Goal: Task Accomplishment & Management: Manage account settings

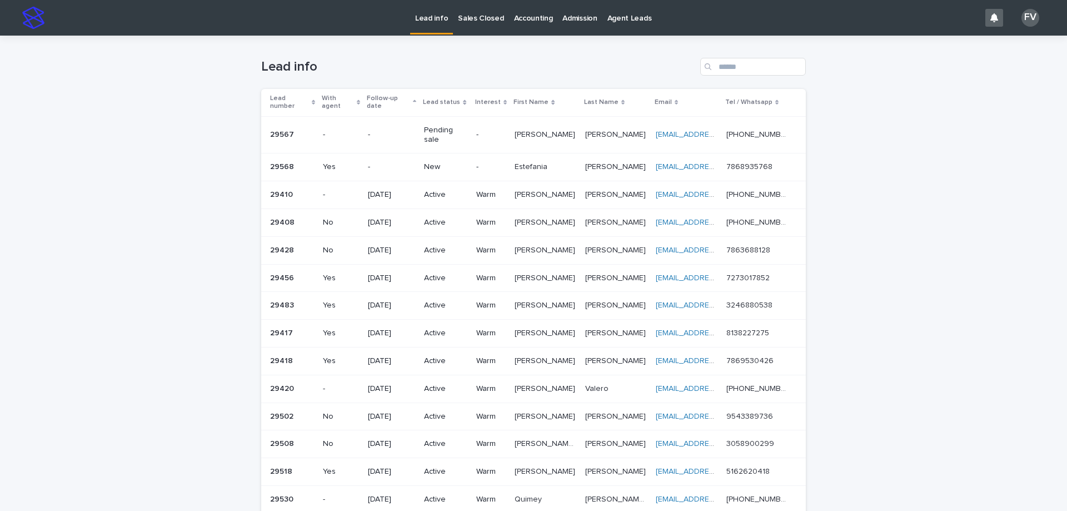
click at [451, 126] on p "Pending sale" at bounding box center [445, 135] width 43 height 19
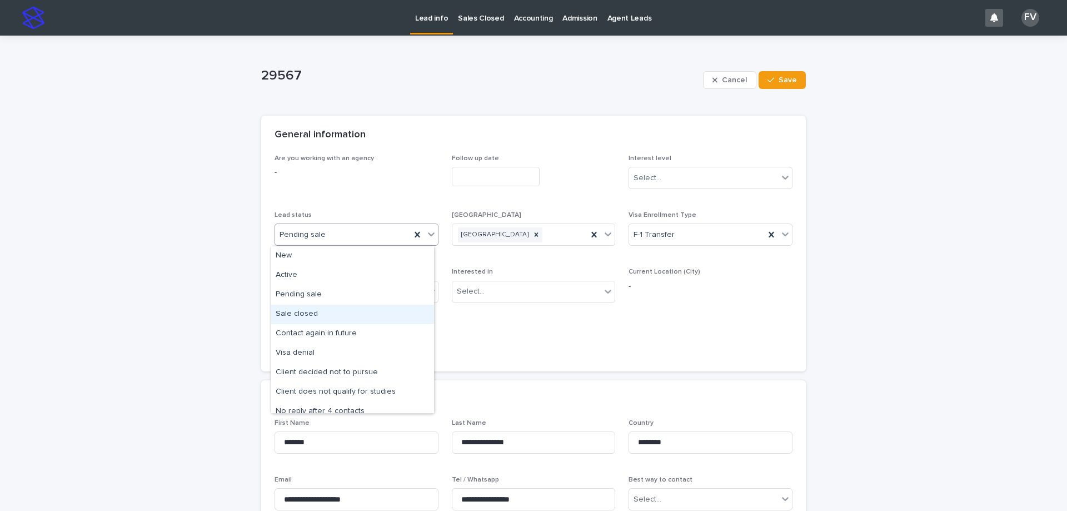
click at [331, 313] on div "Sale closed" at bounding box center [352, 313] width 163 height 19
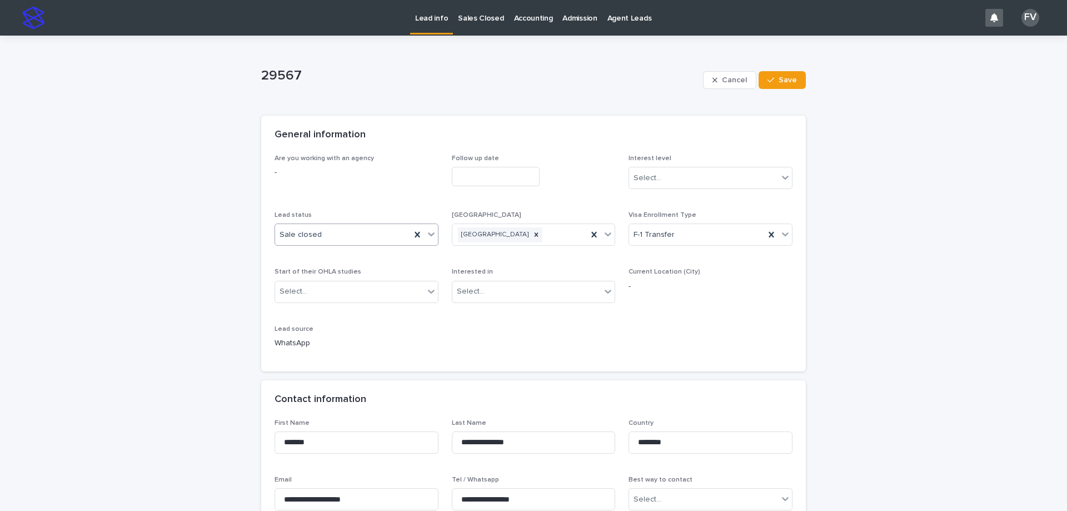
click at [466, 173] on input "text" at bounding box center [496, 176] width 88 height 19
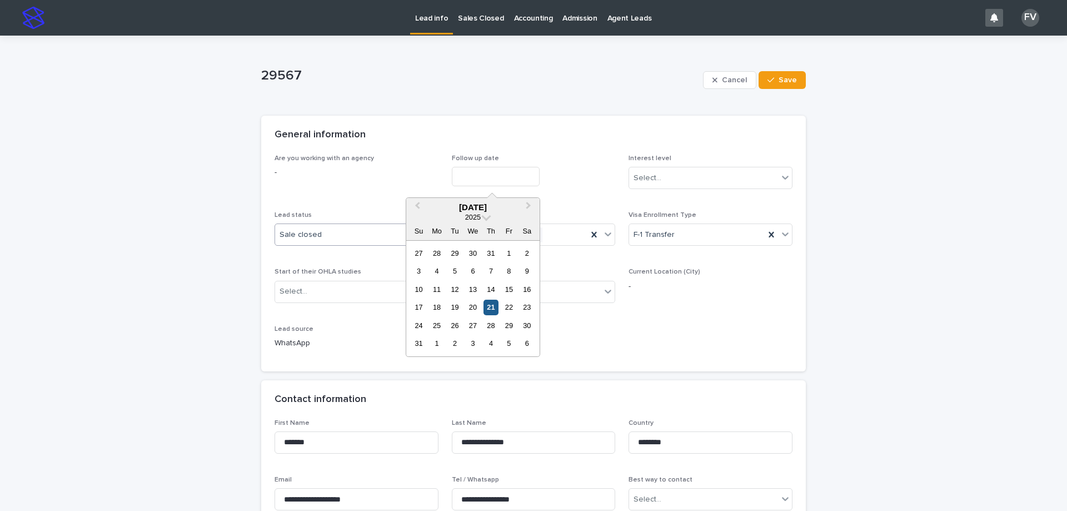
click at [492, 307] on div "21" at bounding box center [490, 306] width 15 height 15
type input "**********"
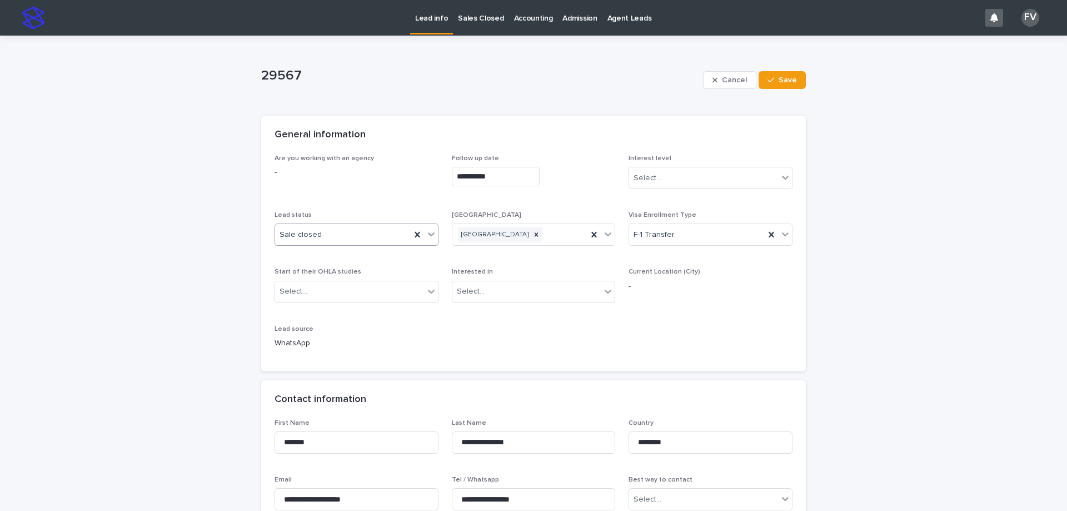
click at [653, 161] on span "Interest level" at bounding box center [649, 158] width 43 height 7
click at [656, 177] on div "Select..." at bounding box center [647, 178] width 28 height 12
click at [659, 203] on div "Hot" at bounding box center [706, 198] width 163 height 19
click at [343, 293] on div "Select..." at bounding box center [349, 291] width 149 height 18
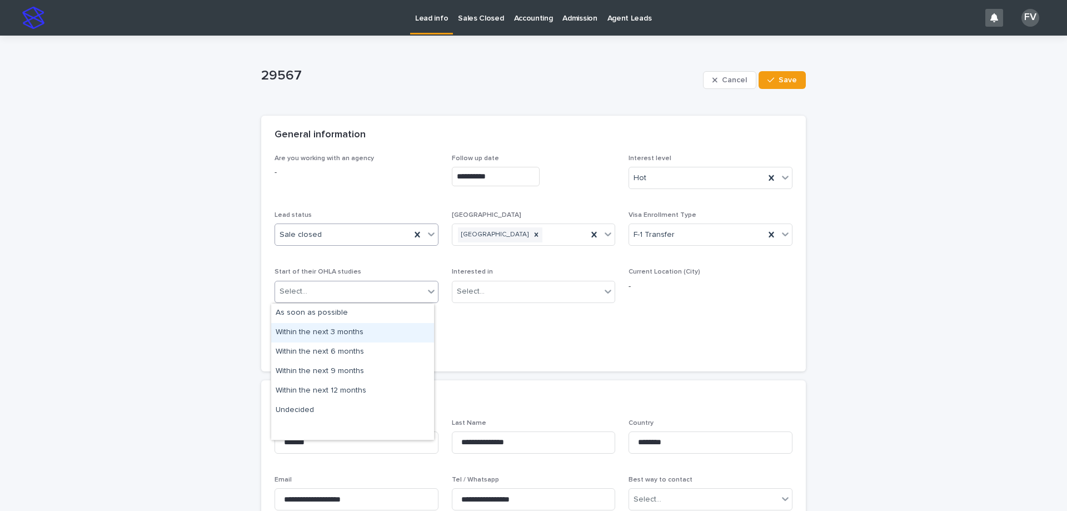
click at [357, 331] on div "Within the next 3 months" at bounding box center [352, 332] width 163 height 19
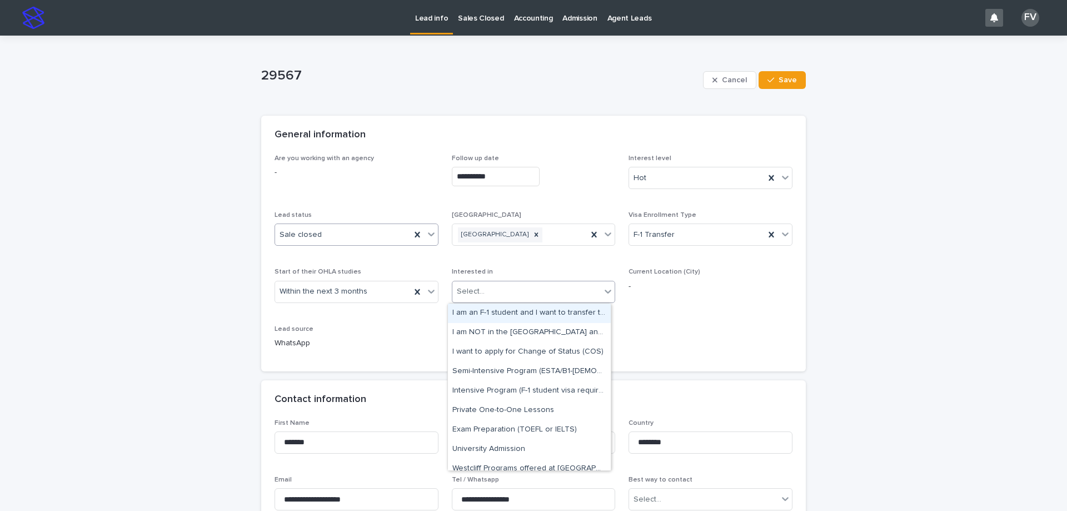
click at [518, 296] on div "Select..." at bounding box center [526, 291] width 149 height 18
click at [523, 312] on div "I am an F-1 student and I want to transfer to OHLA" at bounding box center [529, 312] width 163 height 19
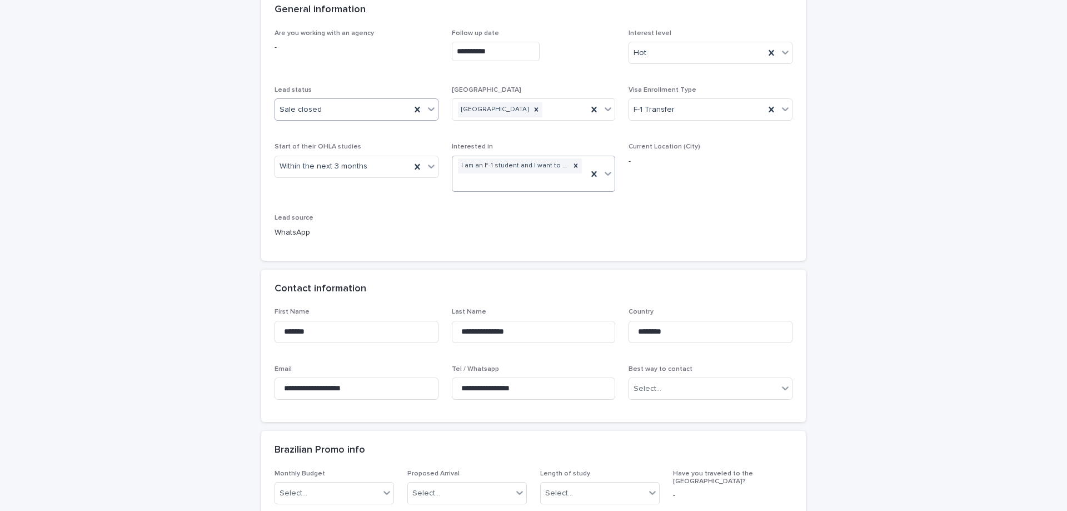
scroll to position [167, 0]
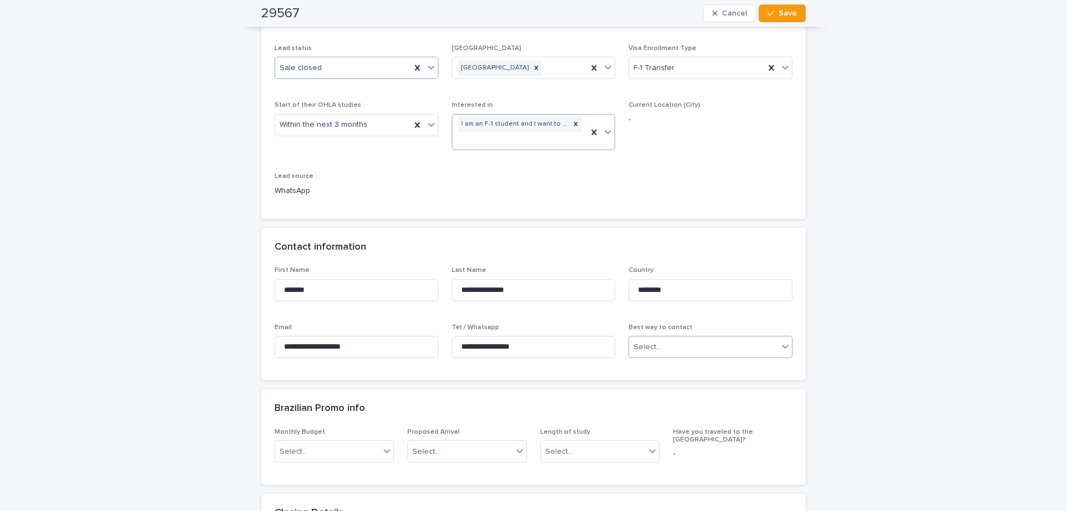
click at [672, 340] on div "Select..." at bounding box center [703, 347] width 149 height 18
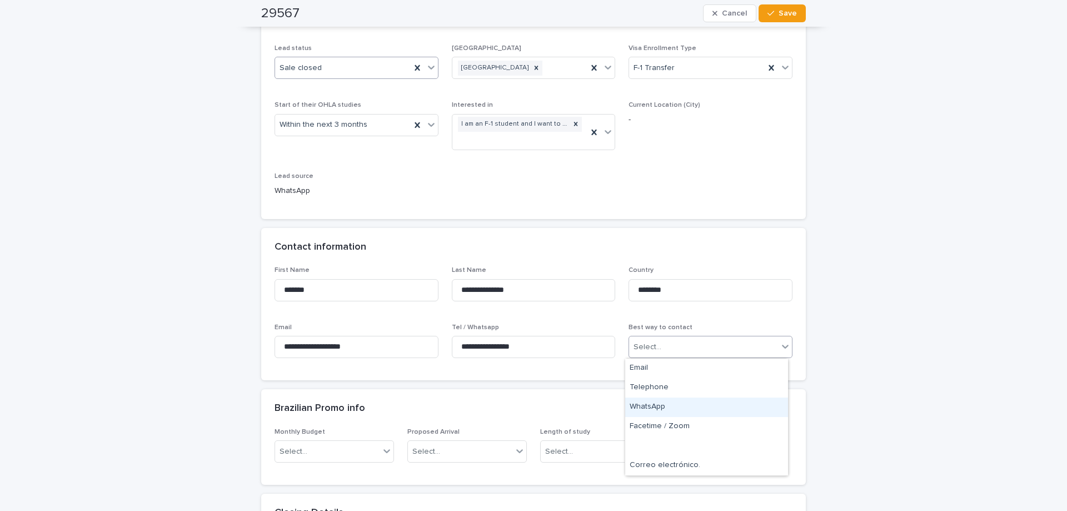
click at [672, 403] on div "WhatsApp" at bounding box center [706, 406] width 163 height 19
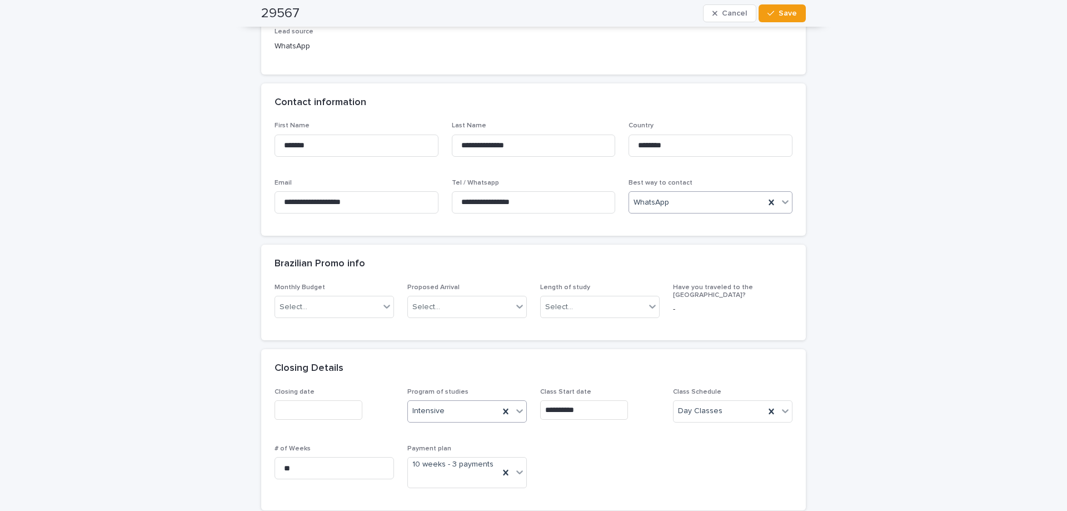
scroll to position [333, 0]
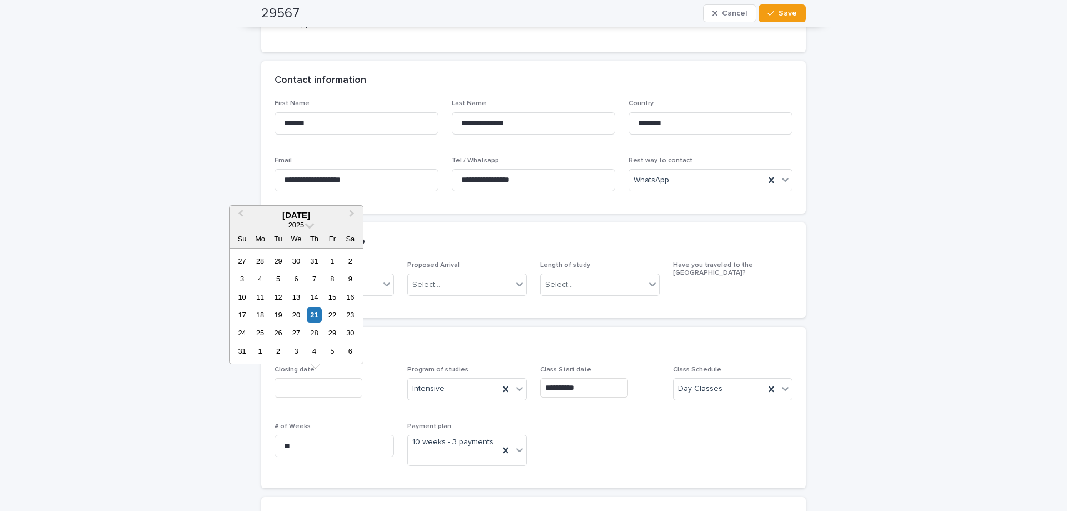
click at [321, 393] on input "text" at bounding box center [318, 387] width 88 height 19
click at [311, 314] on div "21" at bounding box center [314, 314] width 15 height 15
type input "**********"
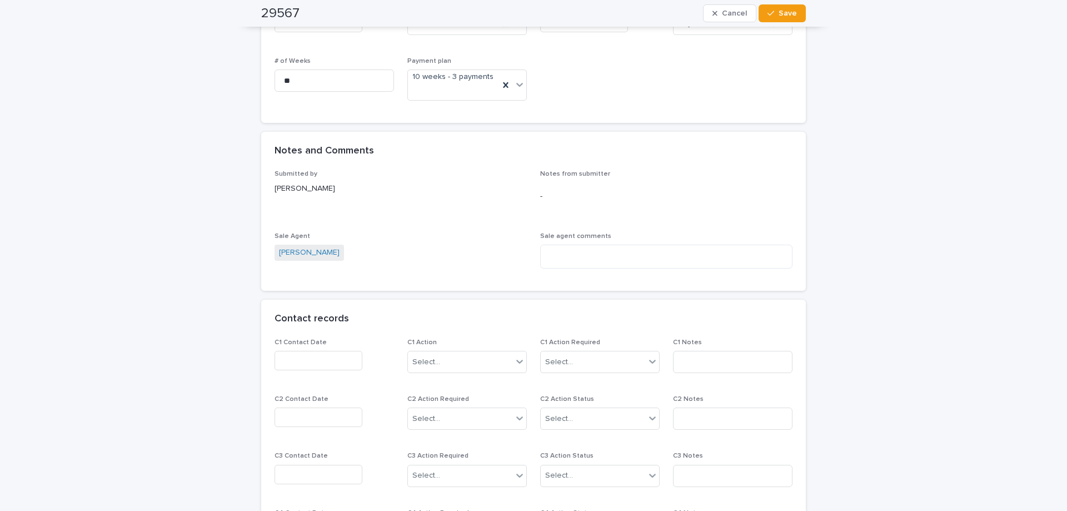
scroll to position [722, 0]
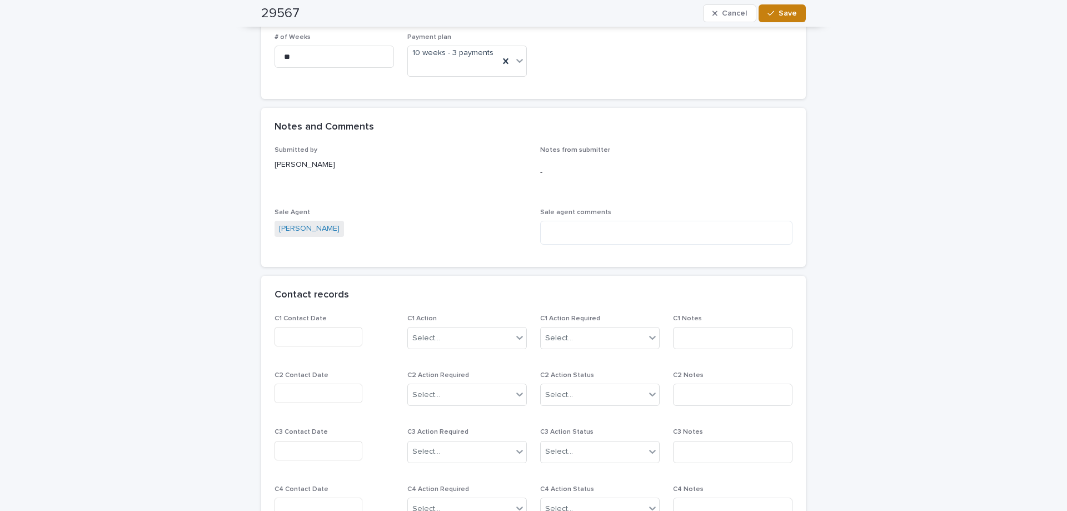
click at [772, 18] on button "Save" at bounding box center [781, 13] width 47 height 18
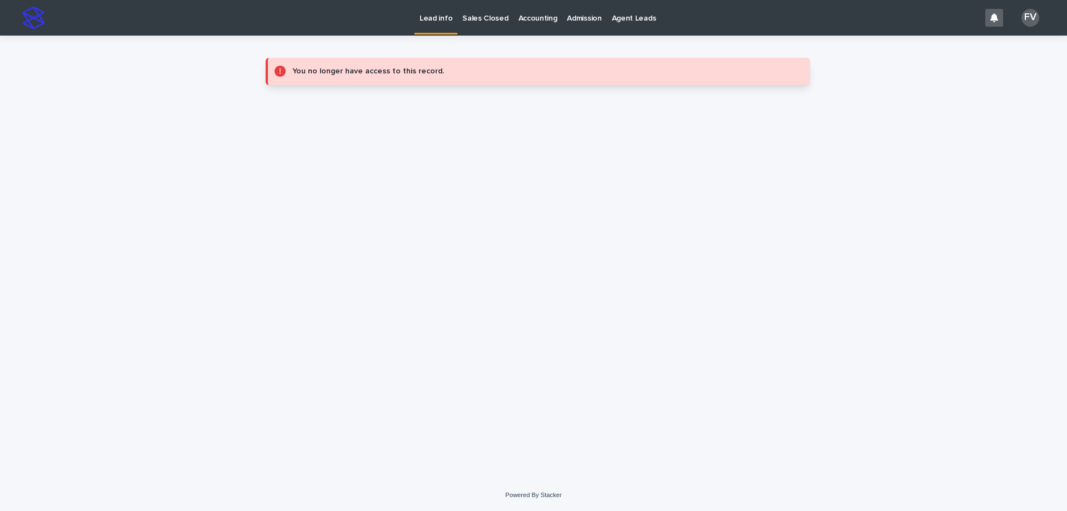
scroll to position [0, 0]
click at [483, 12] on p "Sales Closed" at bounding box center [485, 11] width 46 height 23
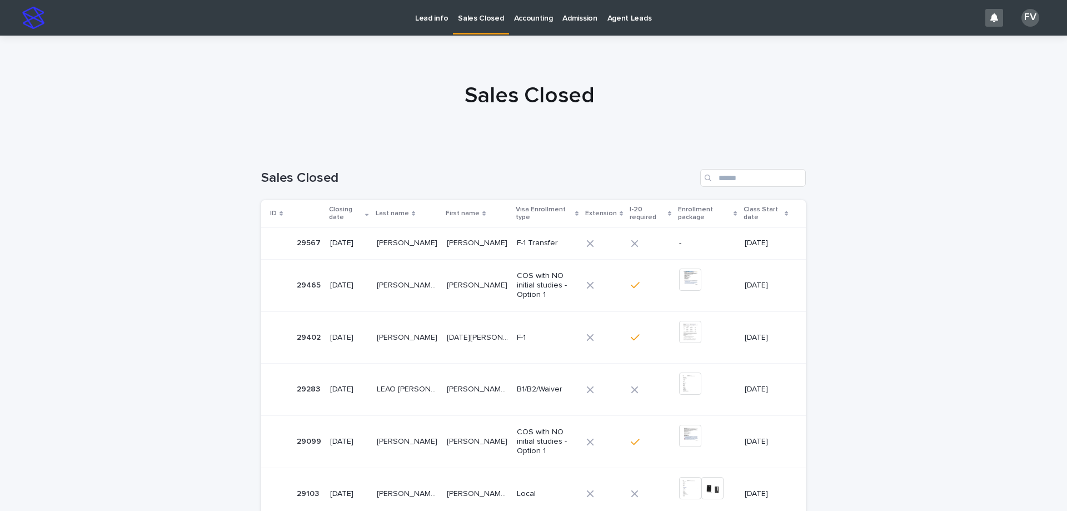
click at [437, 244] on td "[PERSON_NAME] [PERSON_NAME]" at bounding box center [407, 243] width 70 height 32
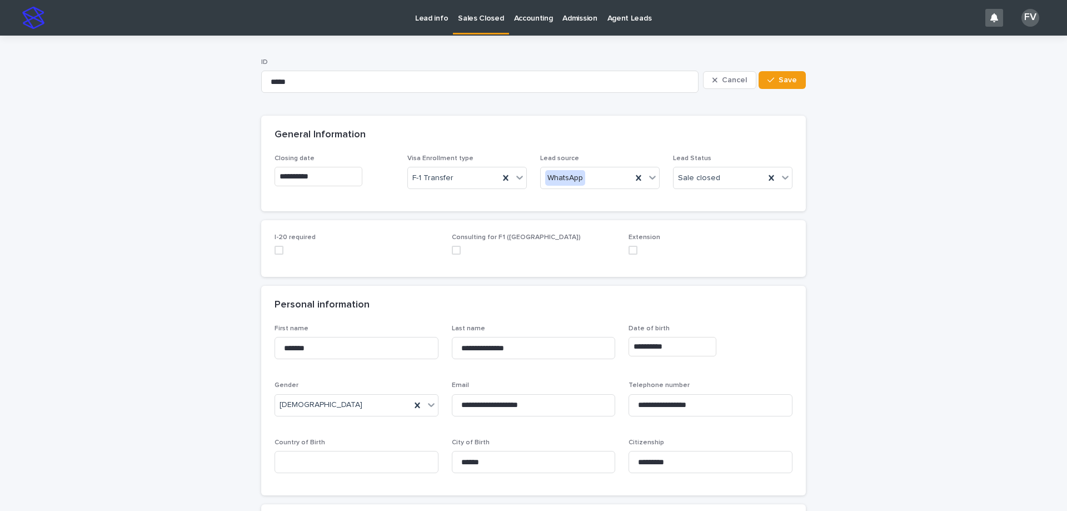
click at [278, 251] on span at bounding box center [278, 250] width 9 height 9
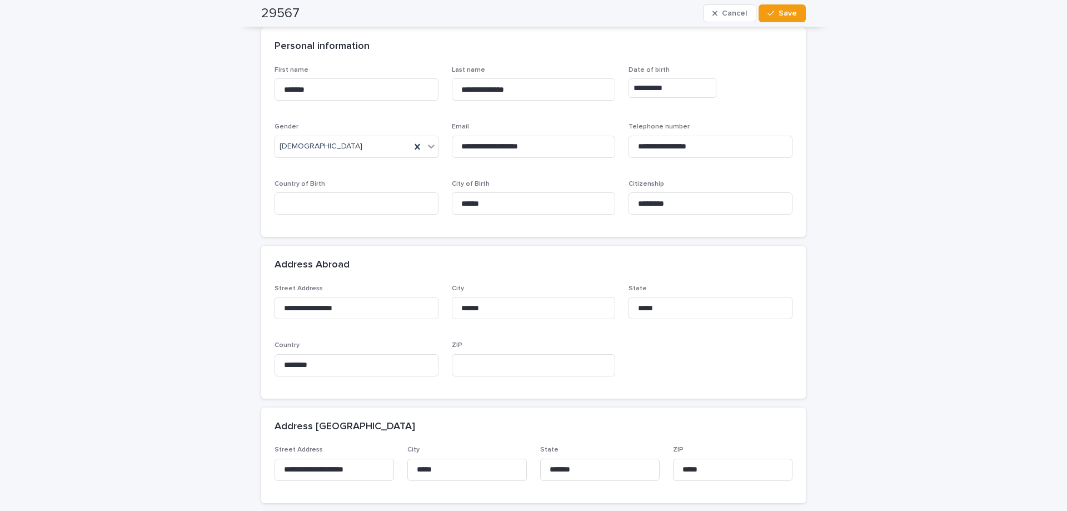
scroll to position [278, 0]
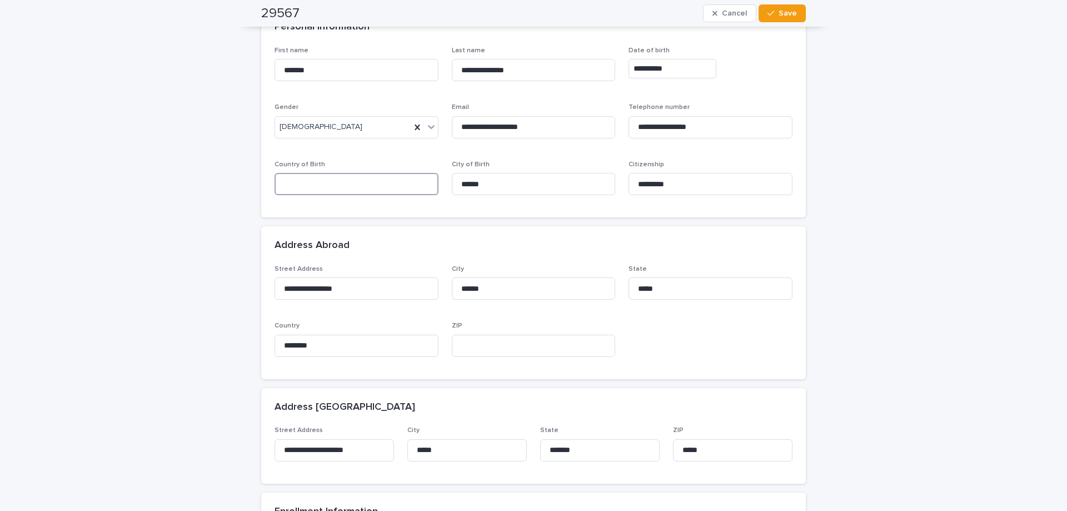
click at [304, 185] on input at bounding box center [356, 184] width 164 height 22
type input "********"
click at [572, 248] on div "Address Abroad" at bounding box center [530, 245] width 513 height 12
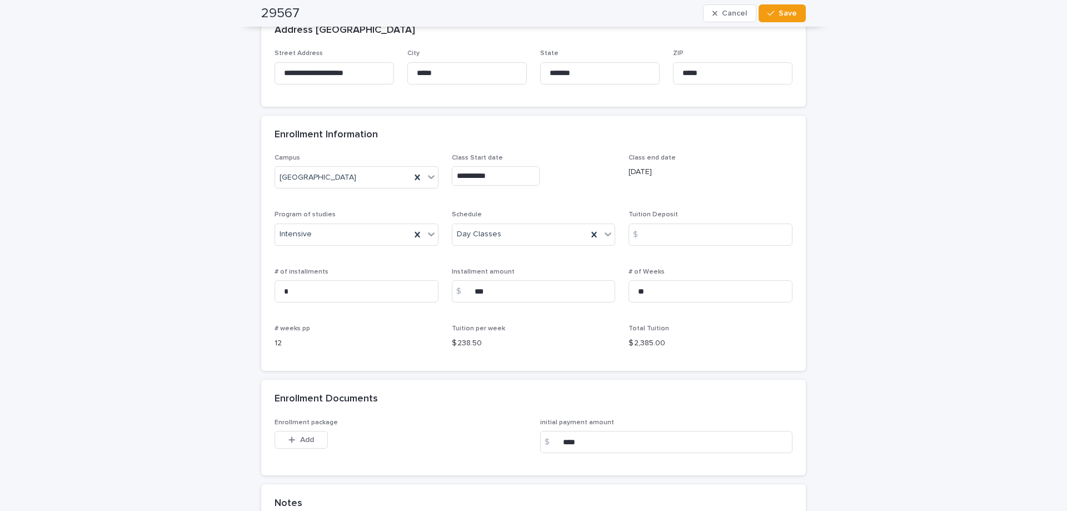
scroll to position [778, 0]
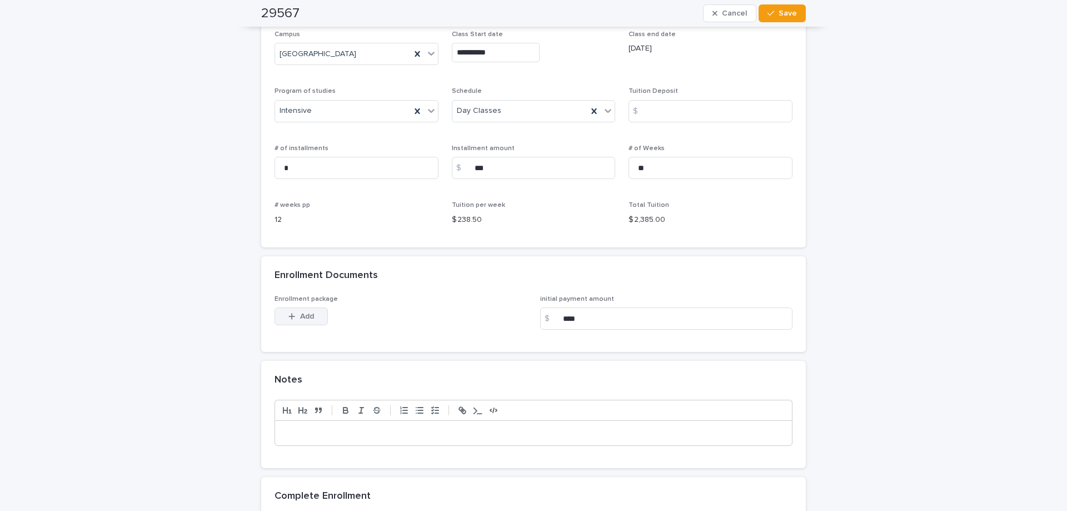
click at [304, 321] on button "Add" at bounding box center [300, 316] width 53 height 18
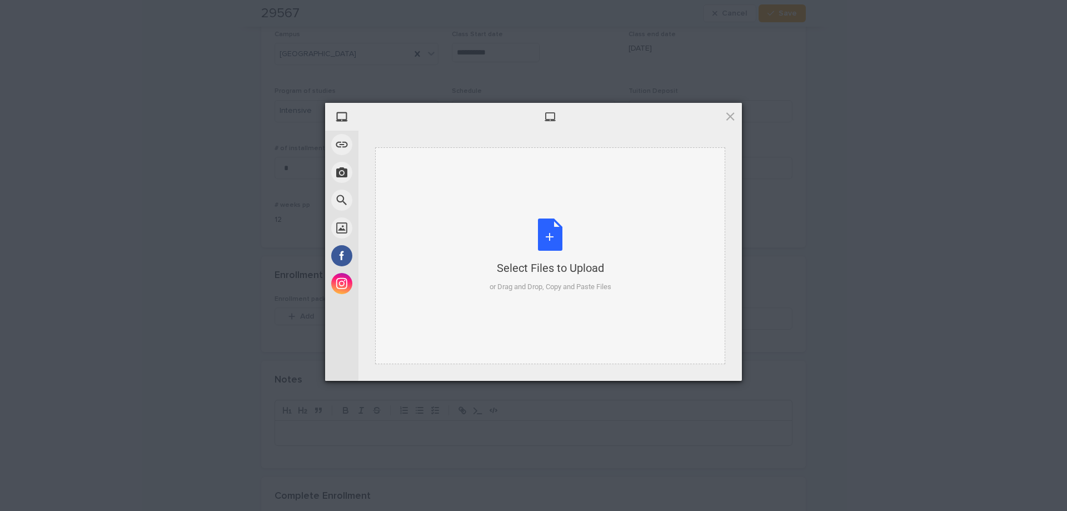
click at [543, 247] on div "Select Files to Upload or Drag and Drop, Copy and Paste Files" at bounding box center [550, 255] width 122 height 74
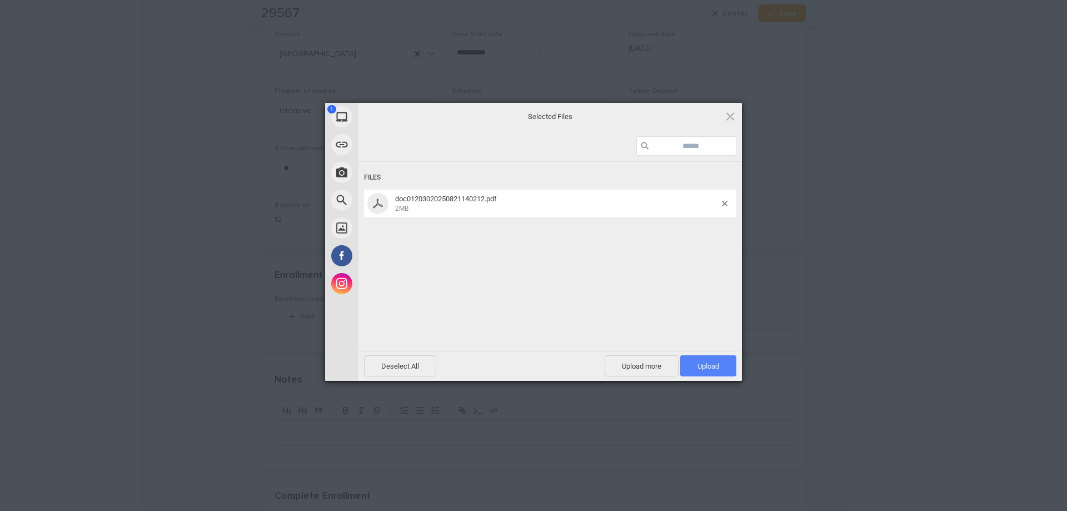
click at [712, 366] on span "Upload 1" at bounding box center [708, 366] width 22 height 8
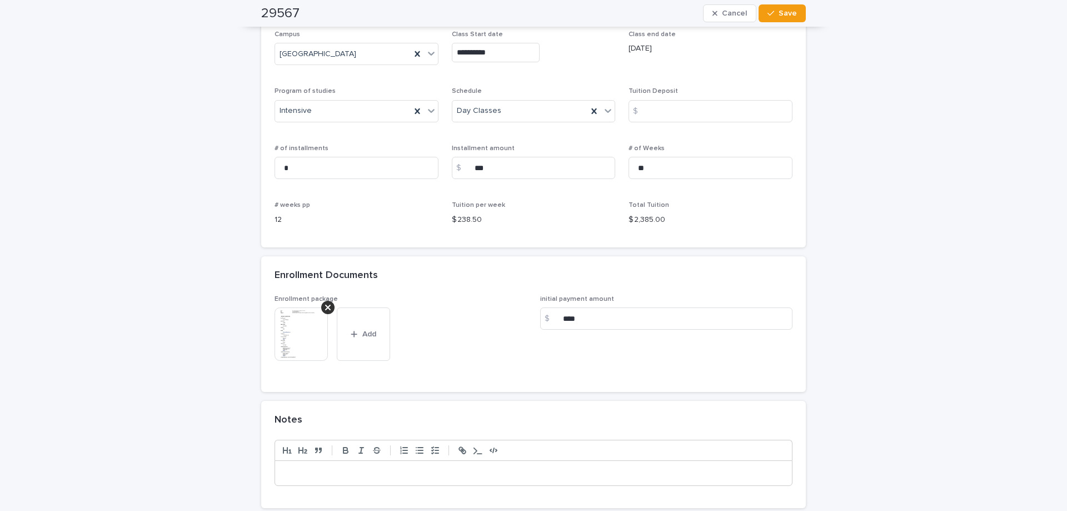
click at [301, 334] on img at bounding box center [300, 333] width 53 height 53
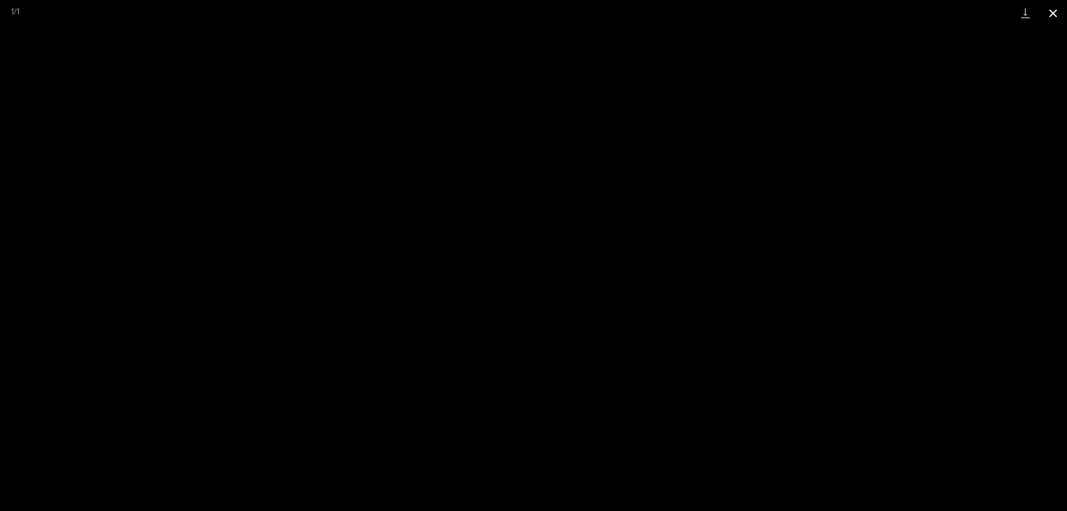
click at [1059, 14] on button "Close gallery" at bounding box center [1053, 13] width 28 height 26
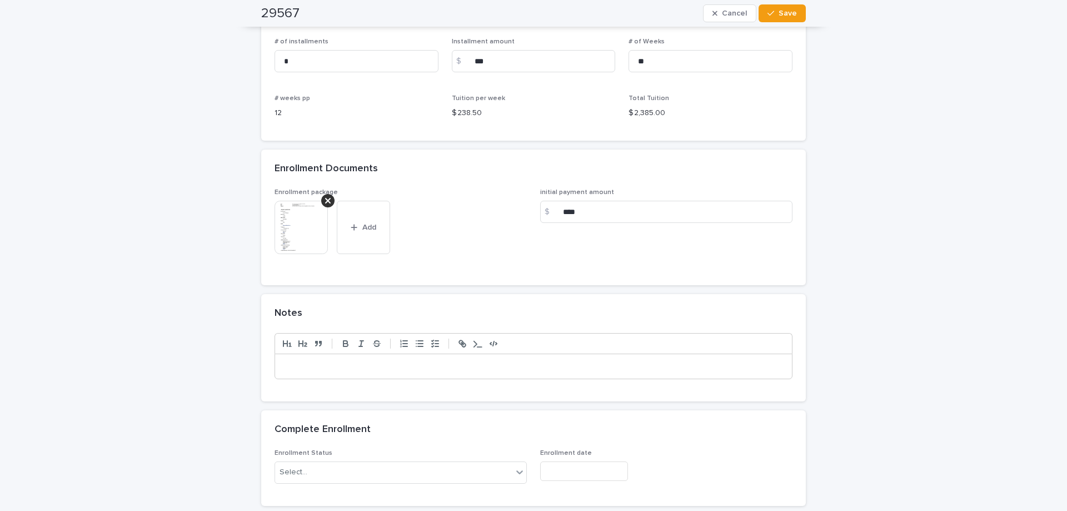
scroll to position [889, 0]
click at [494, 360] on p at bounding box center [533, 361] width 500 height 11
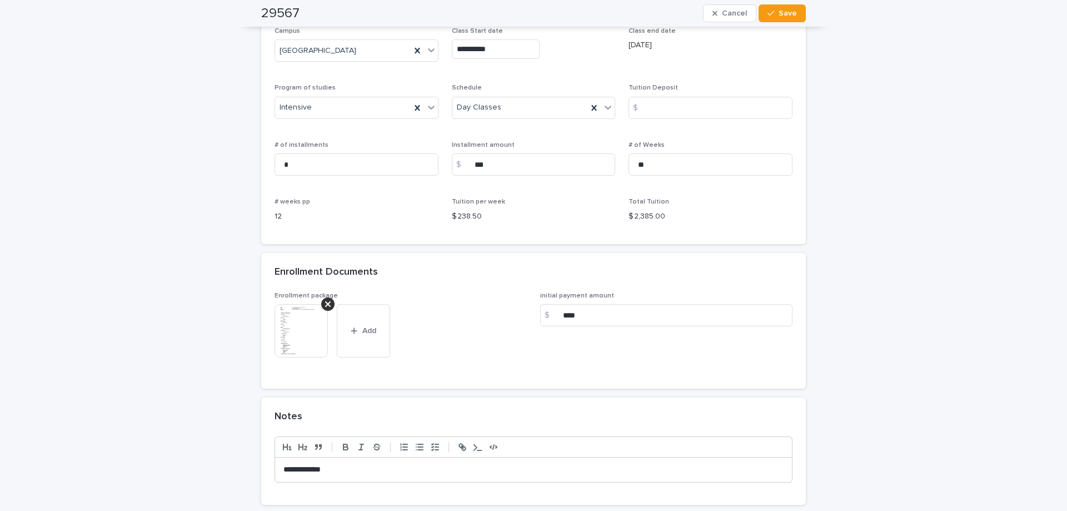
scroll to position [778, 0]
click at [682, 107] on input at bounding box center [710, 111] width 164 height 22
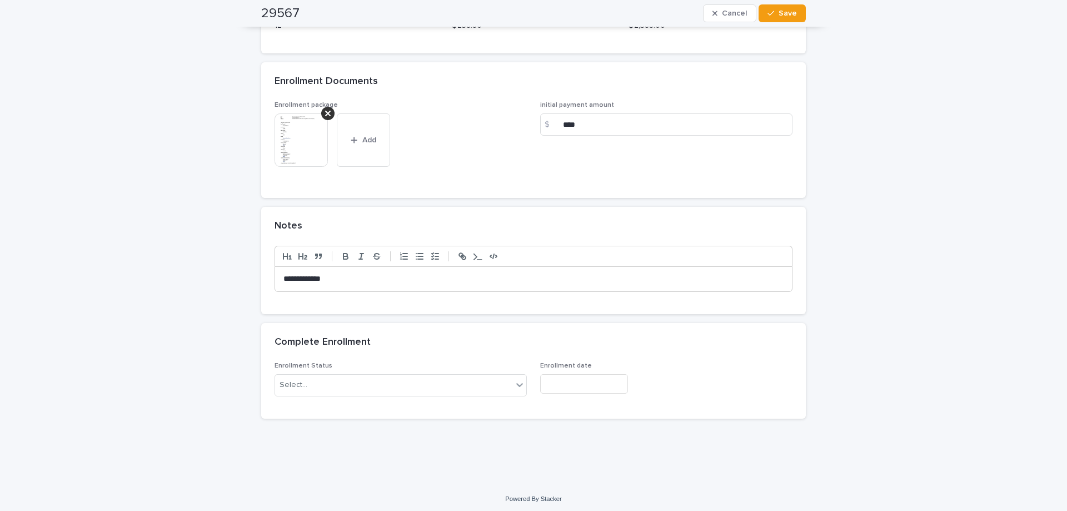
scroll to position [976, 0]
type input "*"
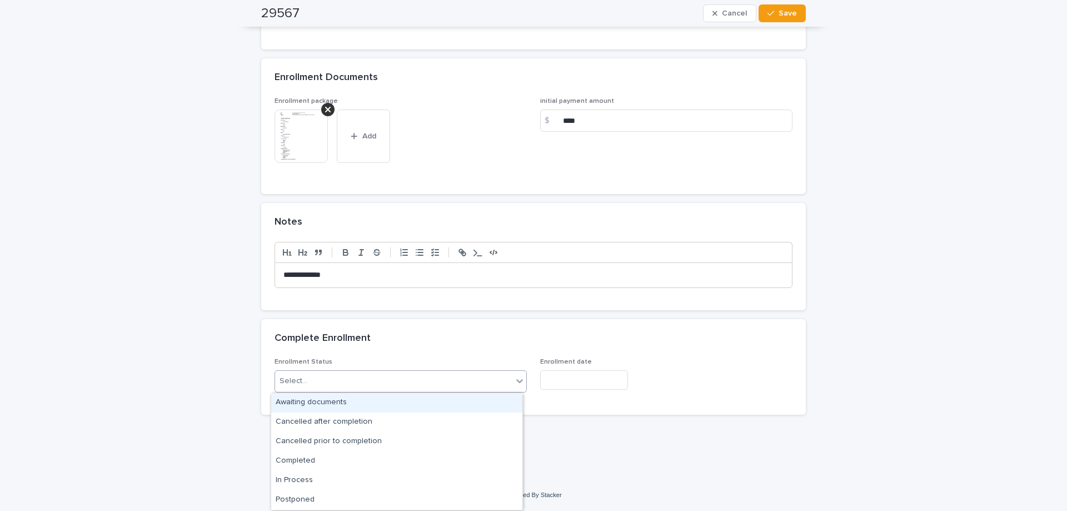
click at [474, 379] on div "Select..." at bounding box center [393, 381] width 237 height 18
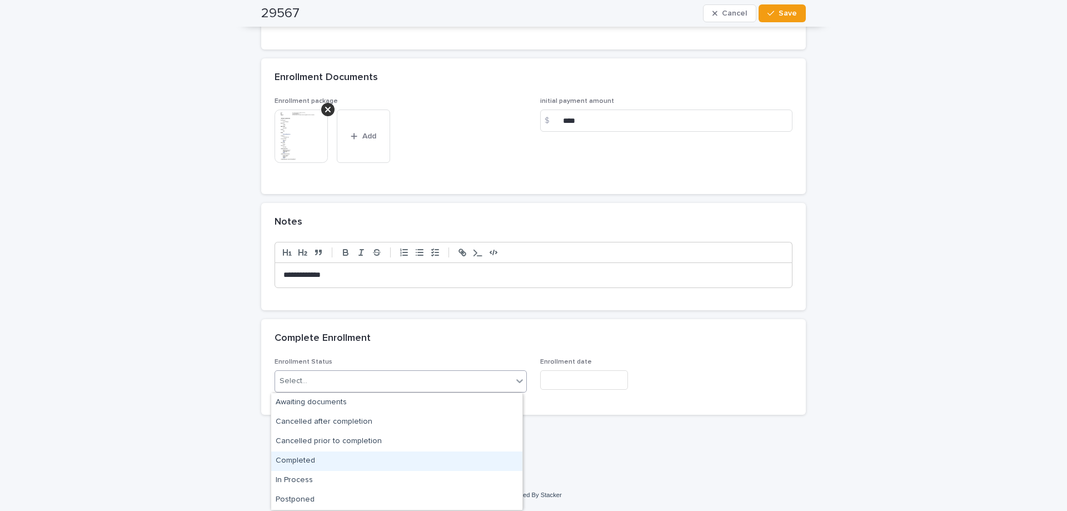
click at [310, 457] on div "Completed" at bounding box center [396, 460] width 251 height 19
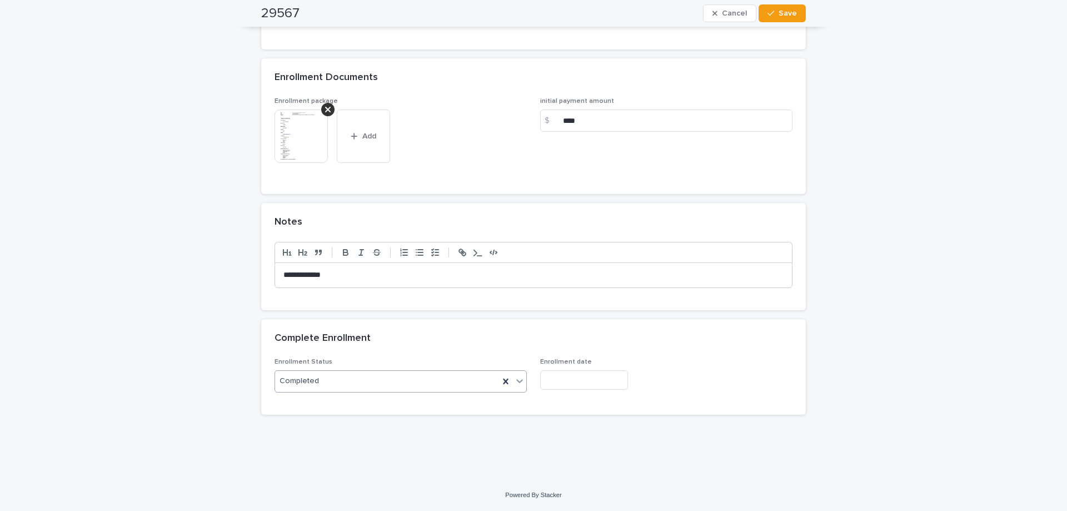
click at [569, 383] on input "text" at bounding box center [584, 379] width 88 height 19
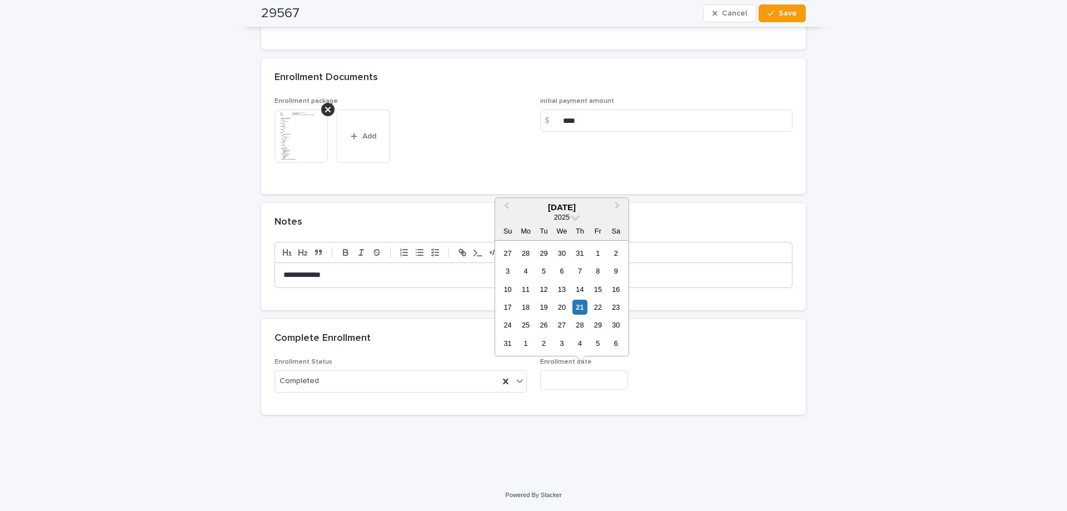
click at [582, 300] on div "21" at bounding box center [579, 306] width 15 height 15
type input "**********"
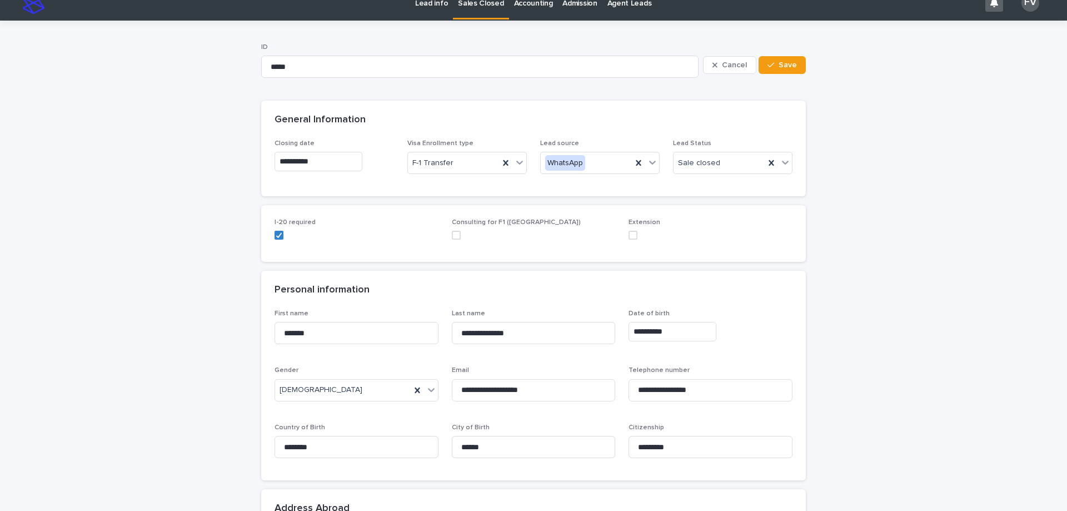
scroll to position [0, 0]
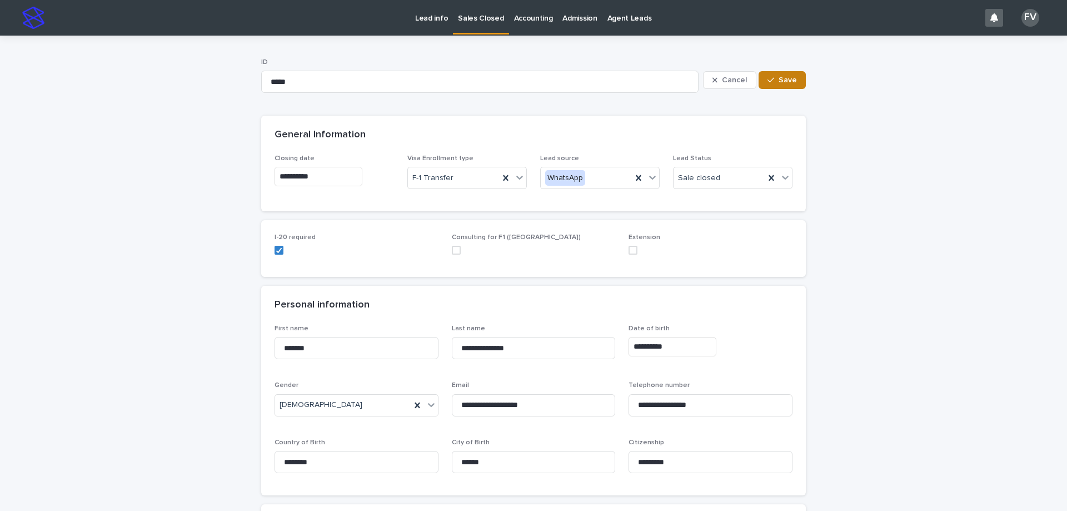
click at [773, 74] on button "Save" at bounding box center [781, 80] width 47 height 18
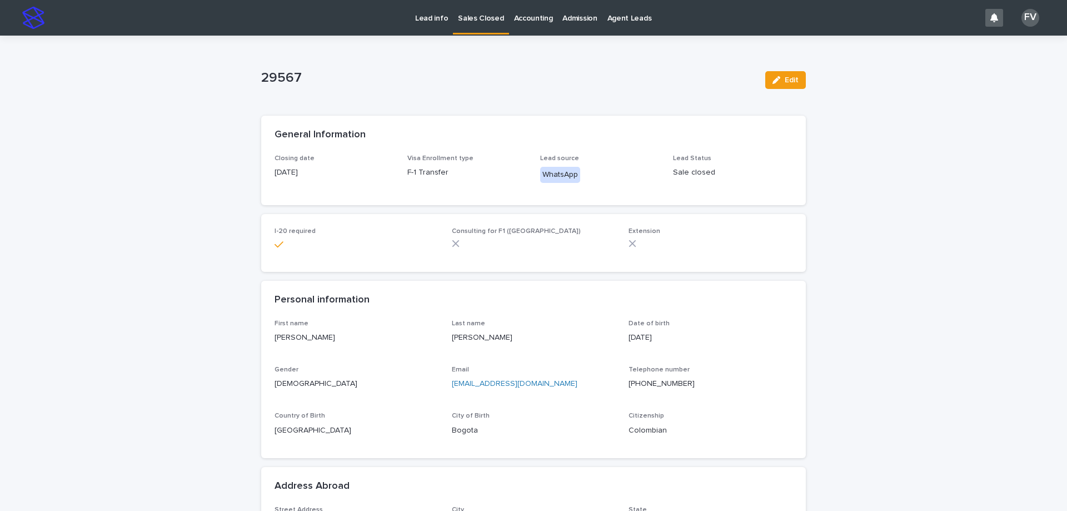
click at [483, 18] on p "Sales Closed" at bounding box center [481, 11] width 46 height 23
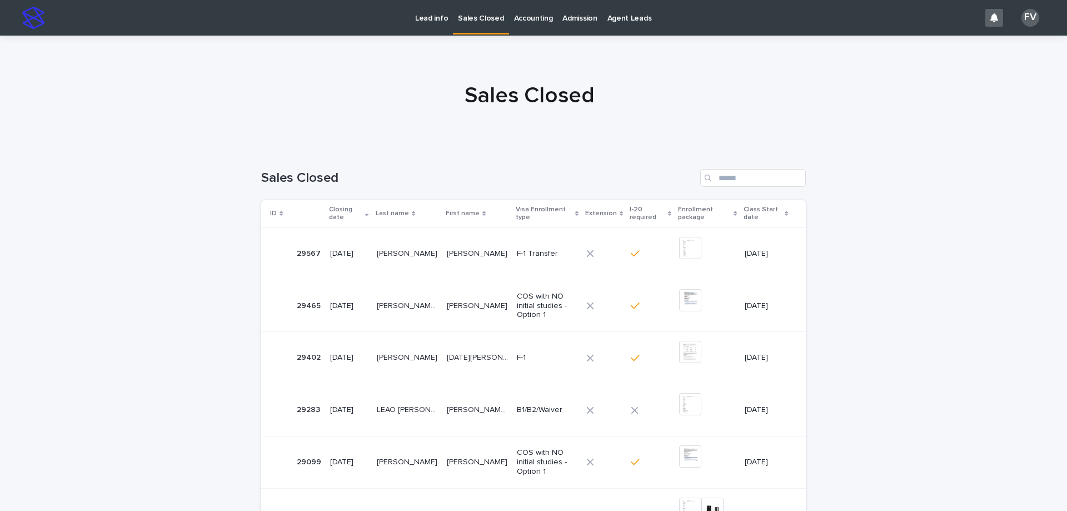
click at [428, 14] on p "Lead info" at bounding box center [431, 11] width 33 height 23
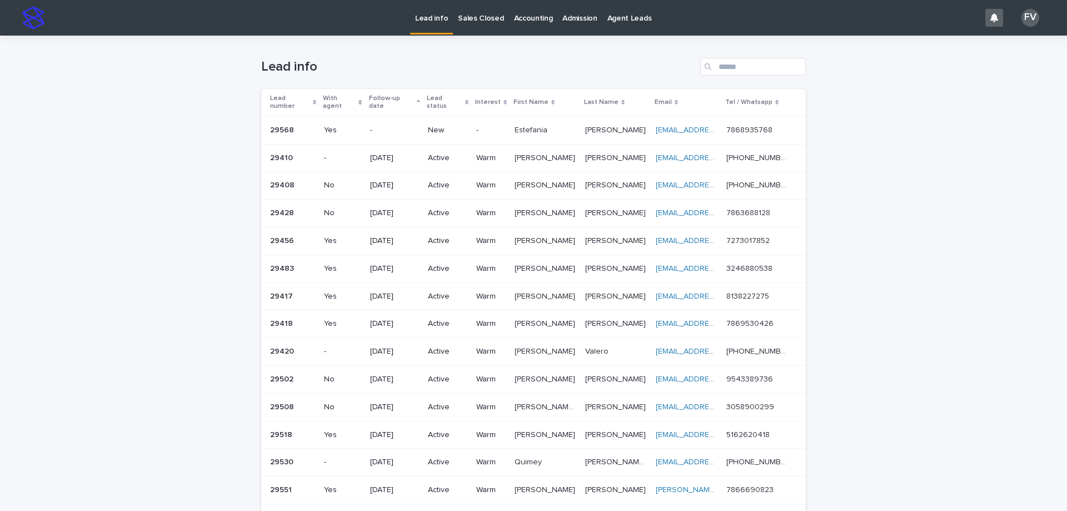
click at [448, 126] on p "New" at bounding box center [447, 130] width 39 height 9
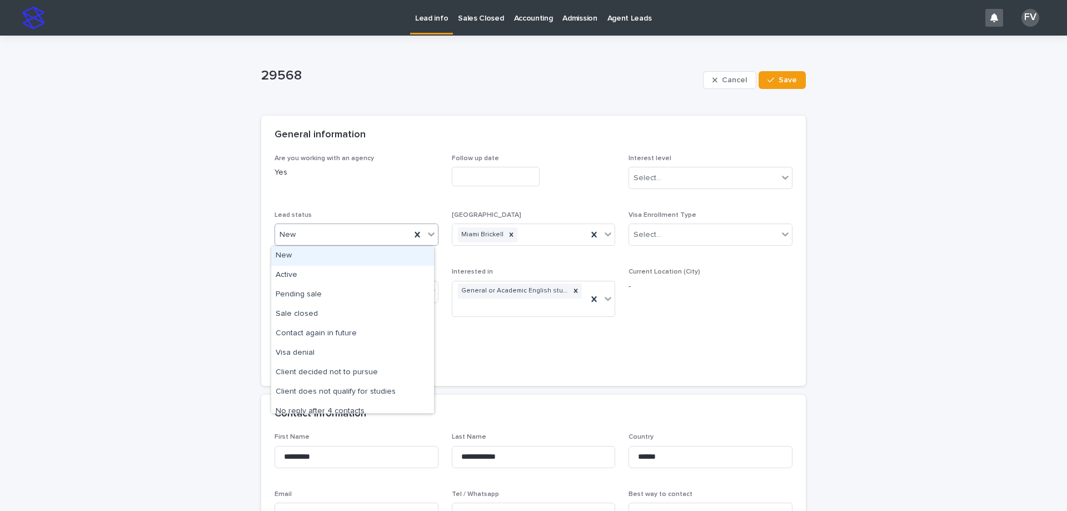
click at [344, 239] on div "New" at bounding box center [343, 235] width 136 height 18
click at [344, 273] on div "Active" at bounding box center [352, 275] width 163 height 19
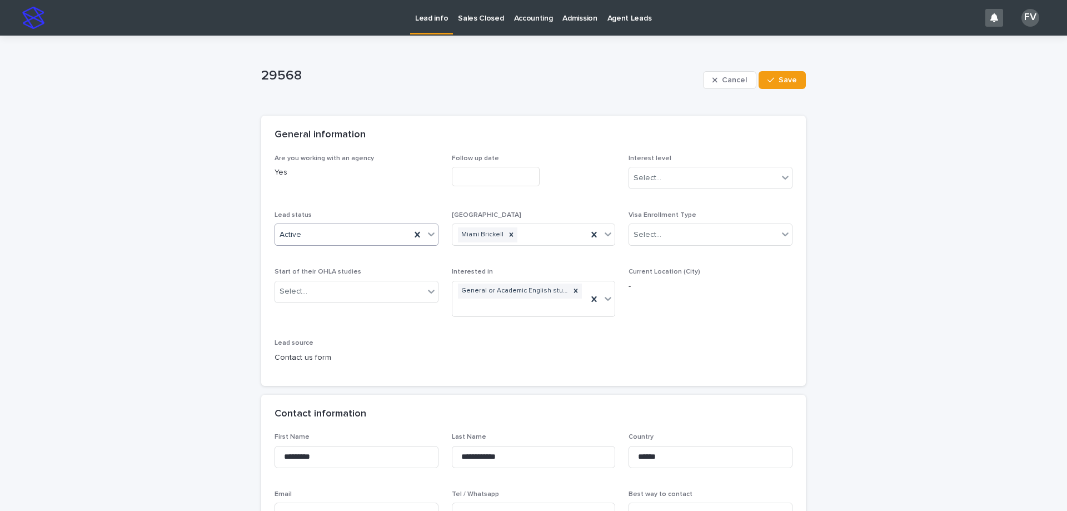
click at [485, 173] on input "text" at bounding box center [496, 176] width 88 height 19
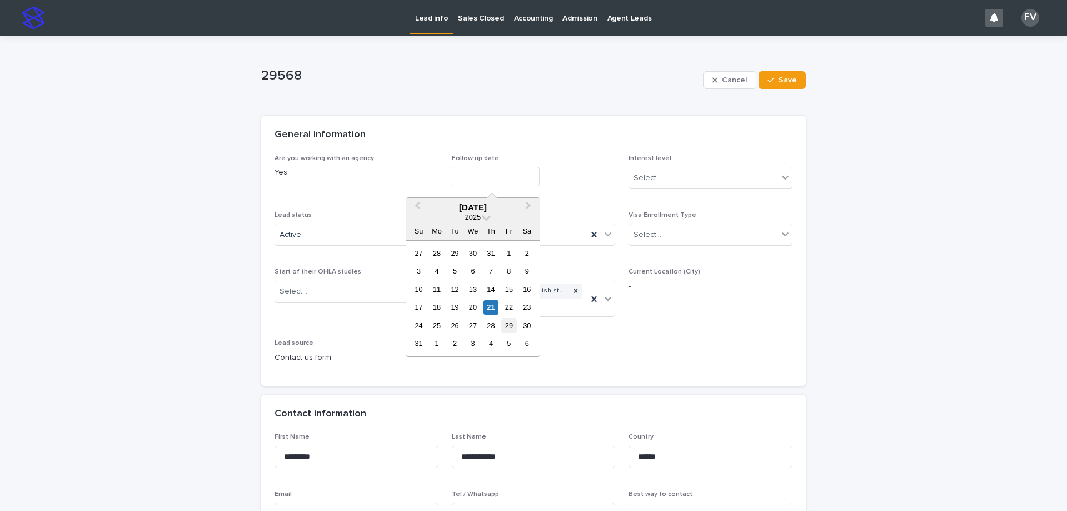
click at [515, 331] on div "29" at bounding box center [508, 325] width 15 height 15
type input "**********"
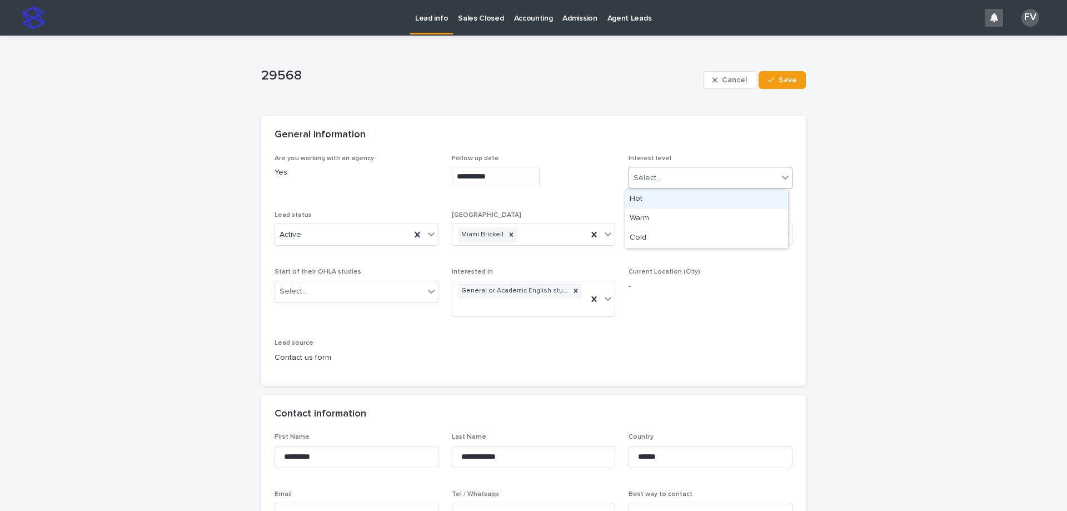
click at [679, 181] on div "Select..." at bounding box center [703, 178] width 149 height 18
click at [682, 224] on div "Warm" at bounding box center [706, 218] width 163 height 19
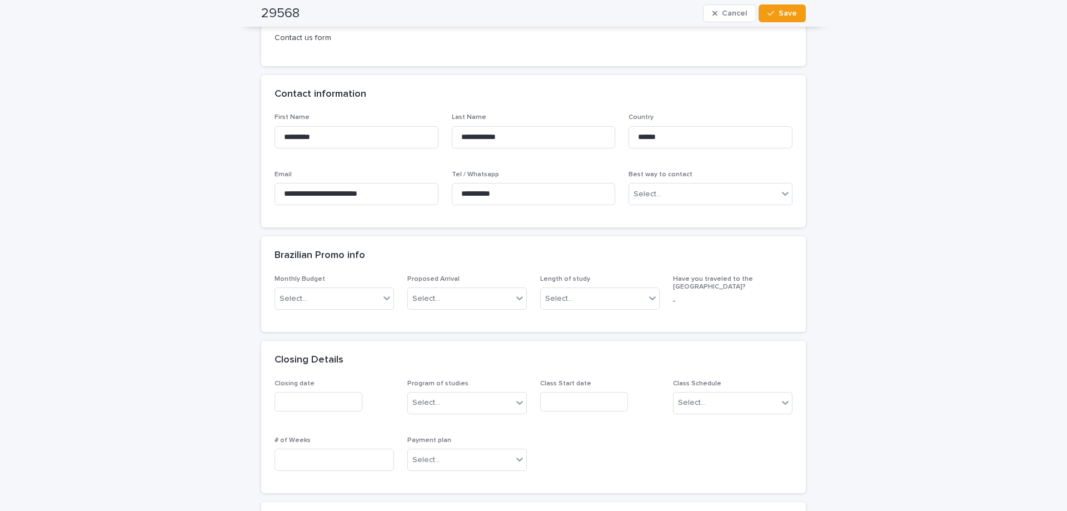
scroll to position [333, 0]
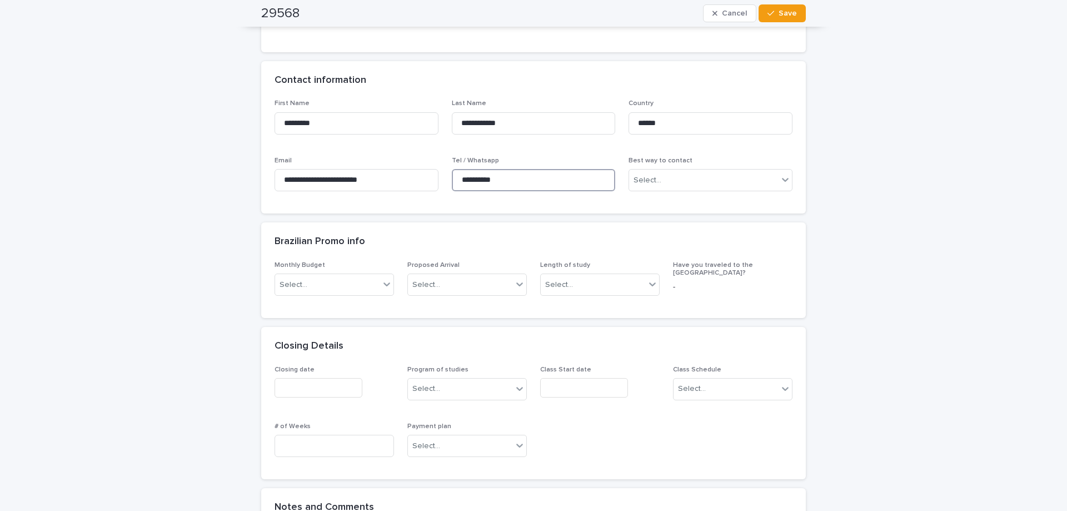
drag, startPoint x: 517, startPoint y: 179, endPoint x: 439, endPoint y: 184, distance: 77.9
click at [439, 184] on div "**********" at bounding box center [533, 149] width 518 height 101
click at [772, 11] on div "button" at bounding box center [772, 13] width 11 height 8
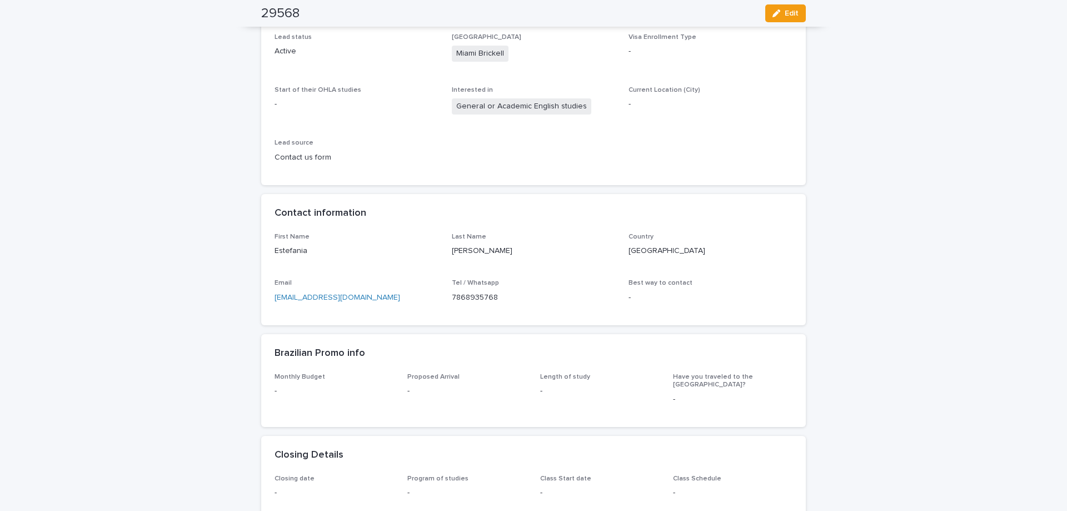
scroll to position [0, 0]
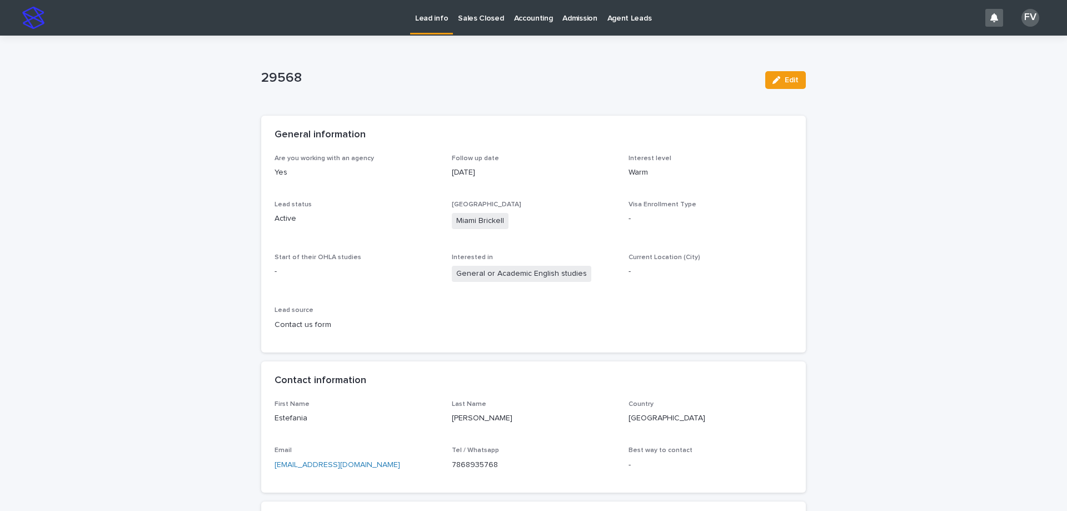
click at [473, 13] on p "Sales Closed" at bounding box center [481, 11] width 46 height 23
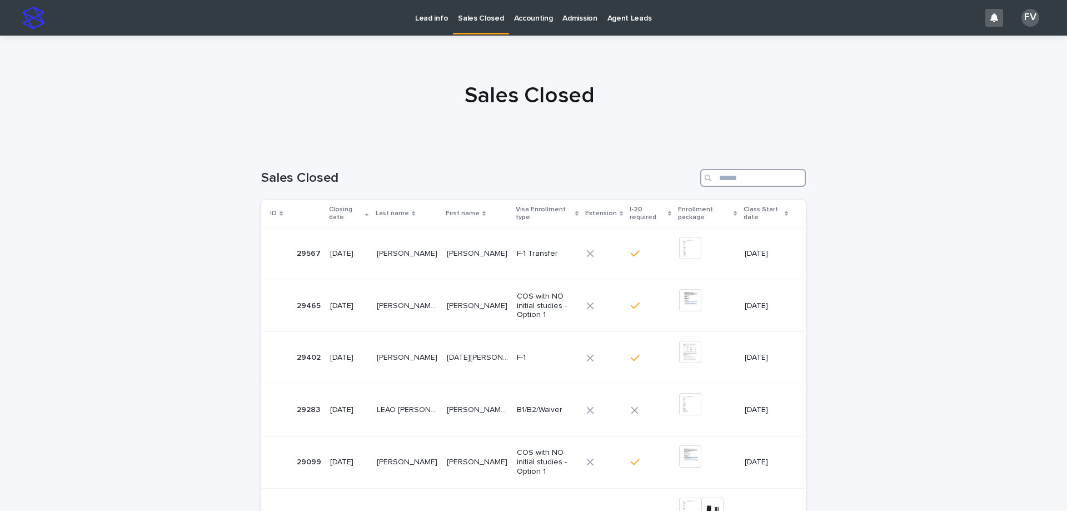
click at [744, 181] on input "Search" at bounding box center [753, 178] width 106 height 18
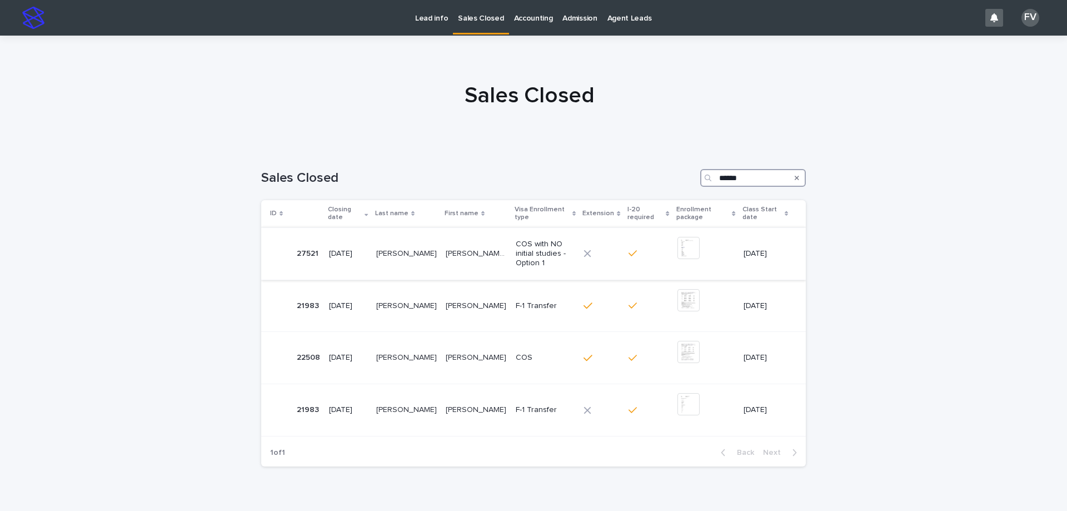
type input "******"
click at [677, 242] on img at bounding box center [688, 248] width 22 height 22
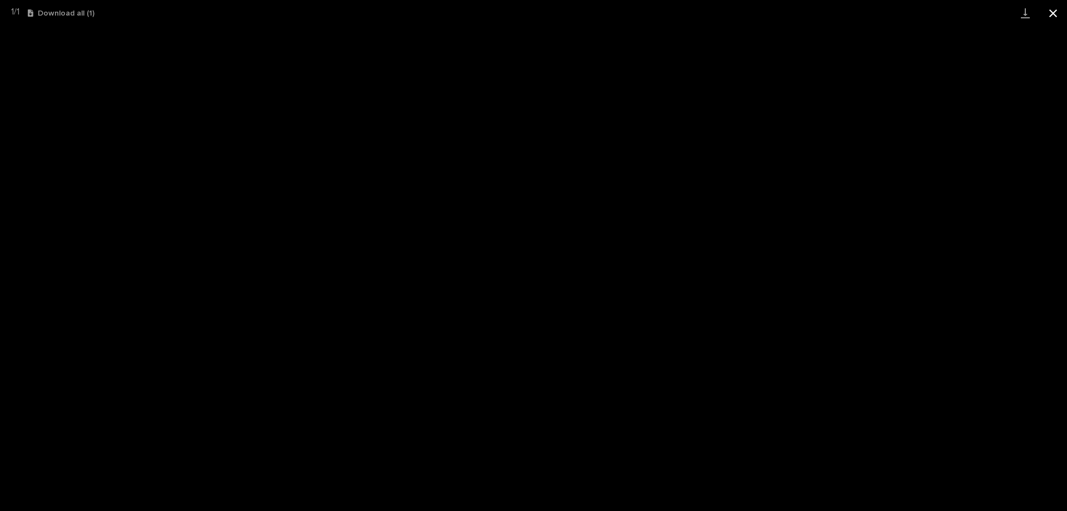
click at [1062, 11] on button "Close gallery" at bounding box center [1053, 13] width 28 height 26
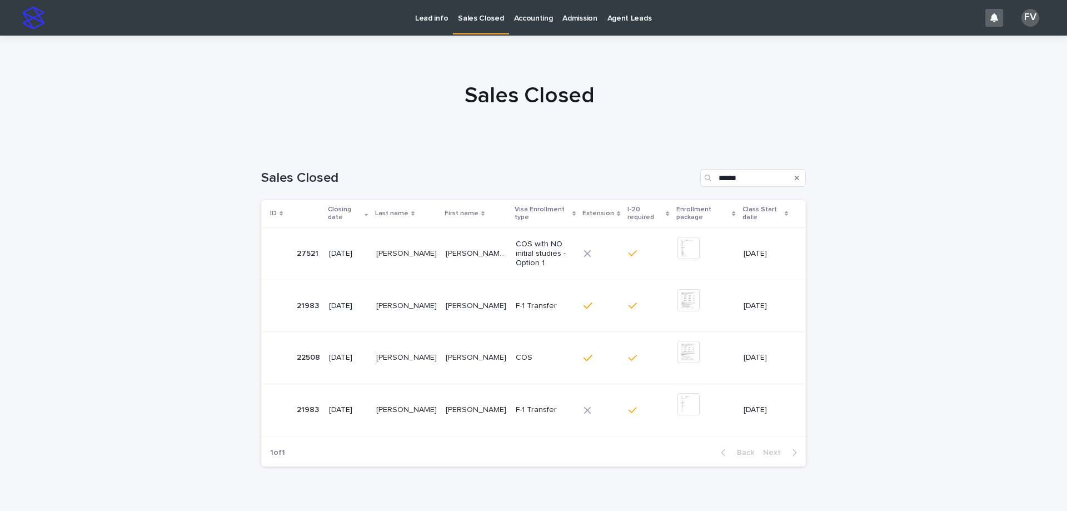
click at [470, 16] on p "Sales Closed" at bounding box center [481, 11] width 46 height 23
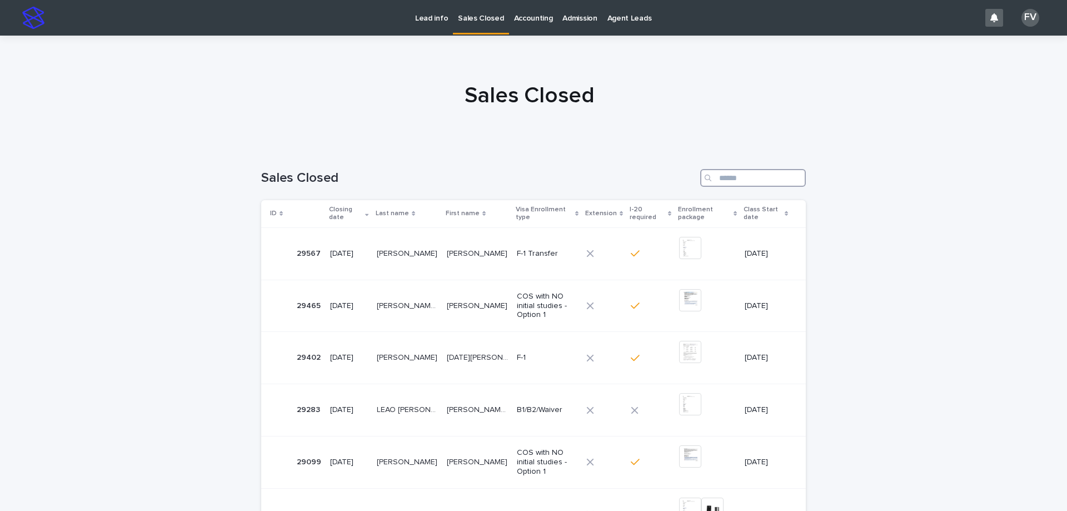
click at [733, 180] on input "Search" at bounding box center [753, 178] width 106 height 18
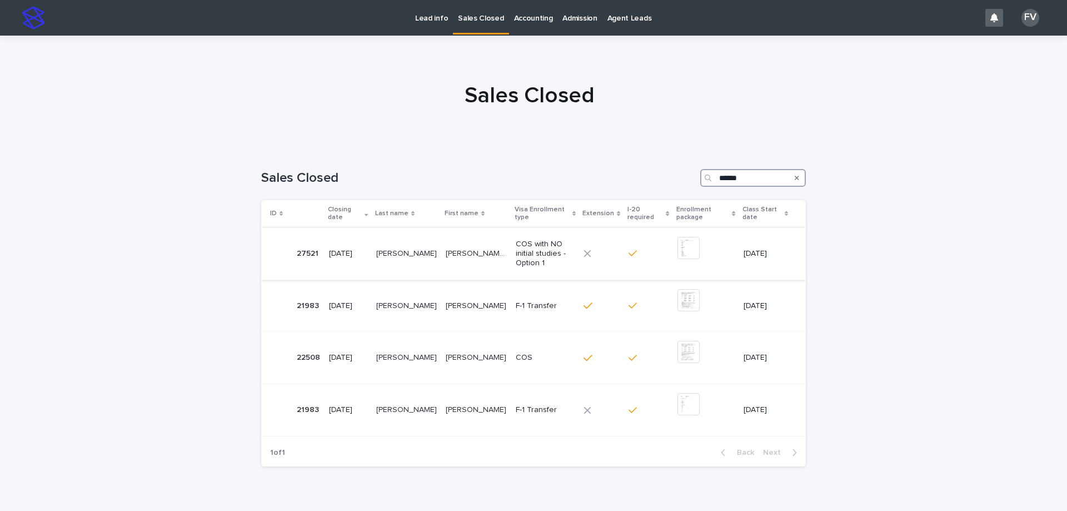
type input "******"
click at [677, 237] on img at bounding box center [688, 248] width 22 height 22
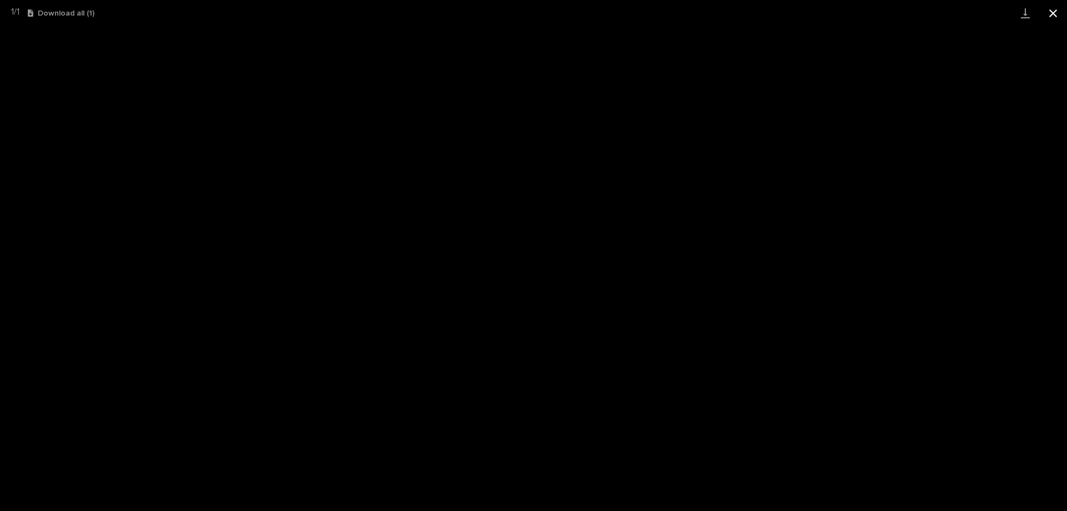
click at [1053, 16] on button "Close gallery" at bounding box center [1053, 13] width 28 height 26
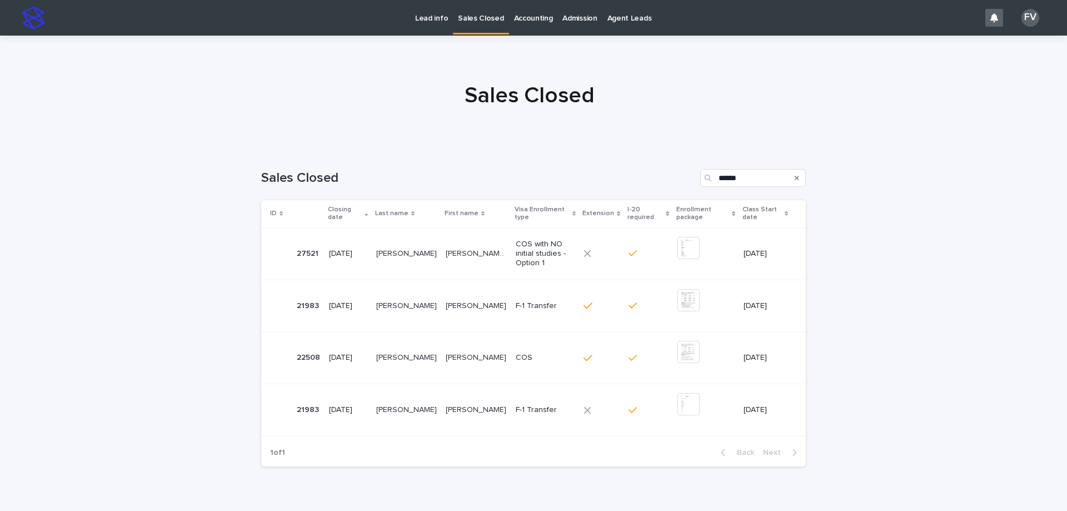
click at [943, 58] on div at bounding box center [529, 90] width 1058 height 111
click at [864, 102] on div "Sales Closed" at bounding box center [529, 95] width 1058 height 27
click at [434, 18] on p "Lead info" at bounding box center [431, 11] width 33 height 23
